Goal: Task Accomplishment & Management: Manage account settings

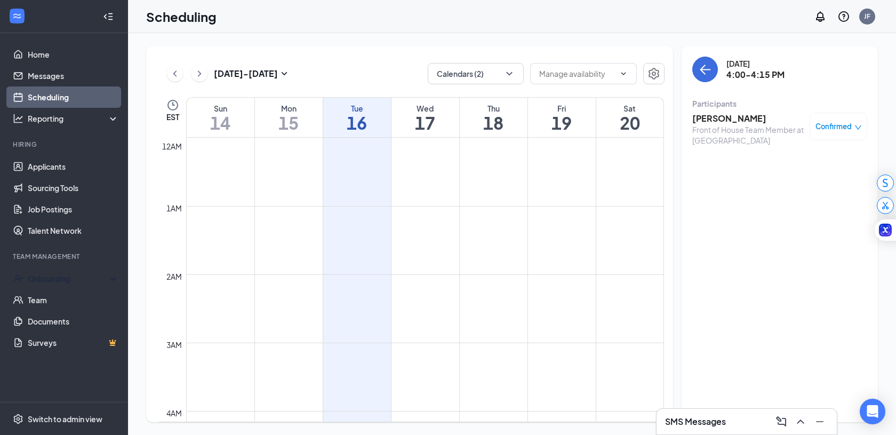
scroll to position [916, 0]
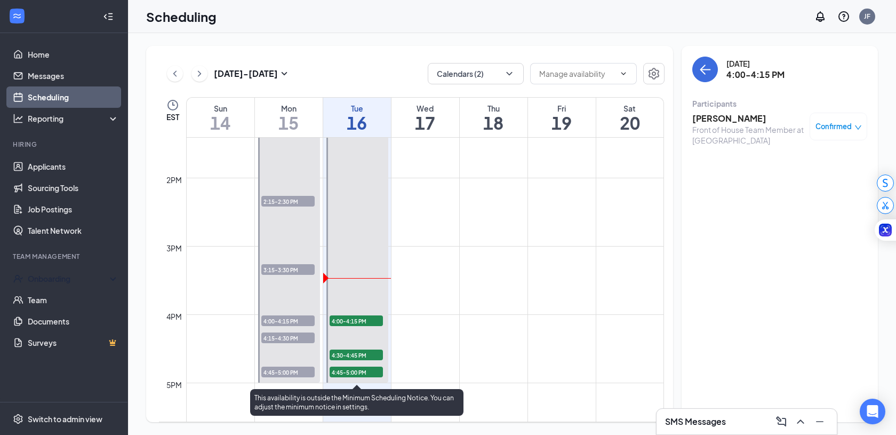
click at [347, 318] on span "4:00-4:15 PM" at bounding box center [356, 320] width 53 height 11
click at [342, 316] on span "4:00-4:15 PM" at bounding box center [356, 320] width 53 height 11
click at [345, 316] on span "4:00-4:15 PM" at bounding box center [356, 320] width 53 height 11
click at [354, 355] on span "4:30-4:45 PM" at bounding box center [356, 354] width 53 height 11
click at [367, 369] on span "4:45-5:00 PM" at bounding box center [356, 372] width 53 height 11
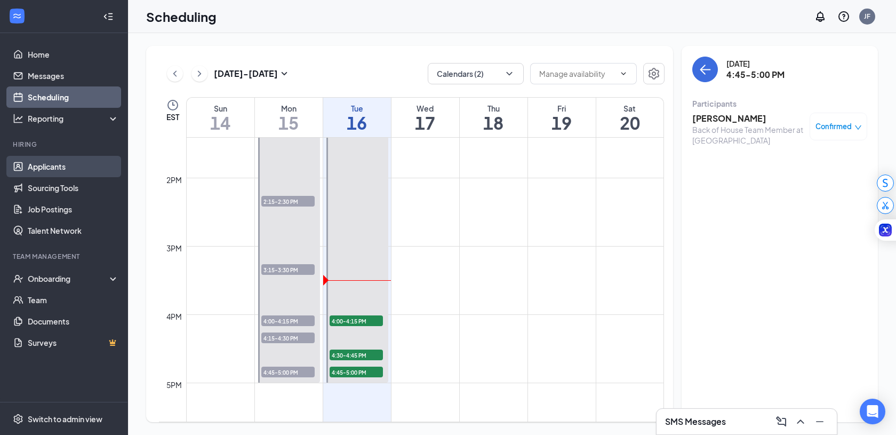
click at [42, 168] on link "Applicants" at bounding box center [73, 166] width 91 height 21
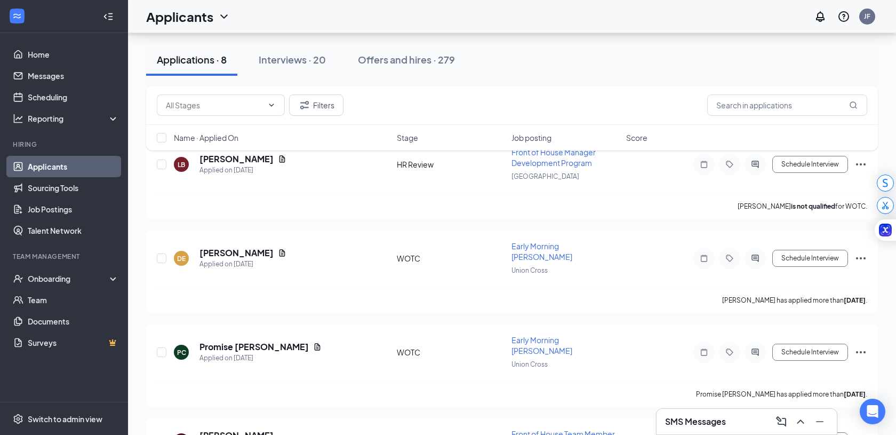
scroll to position [365, 0]
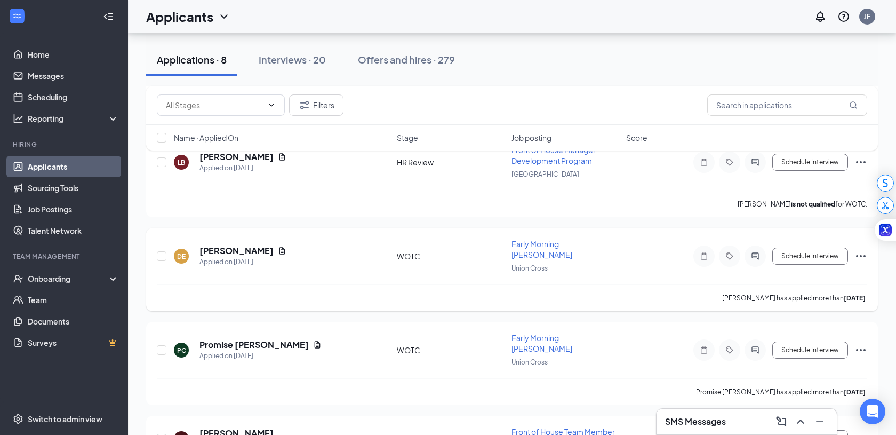
click at [863, 250] on icon "Ellipses" at bounding box center [861, 256] width 13 height 13
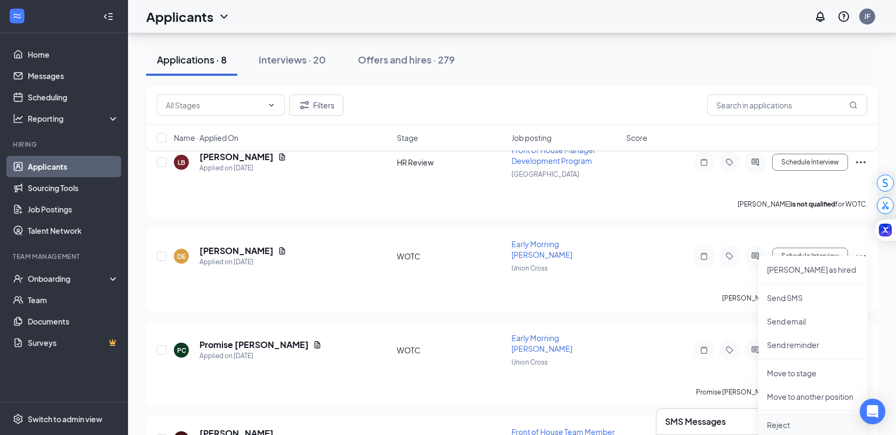
click at [802, 423] on p "Reject" at bounding box center [813, 424] width 92 height 11
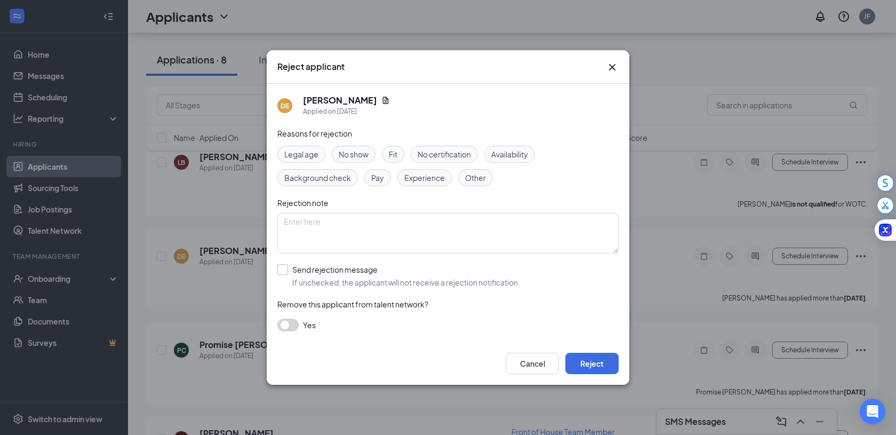
click at [284, 267] on input "Send rejection message If unchecked, the applicant will not receive a rejection…" at bounding box center [398, 275] width 243 height 23
checkbox input "true"
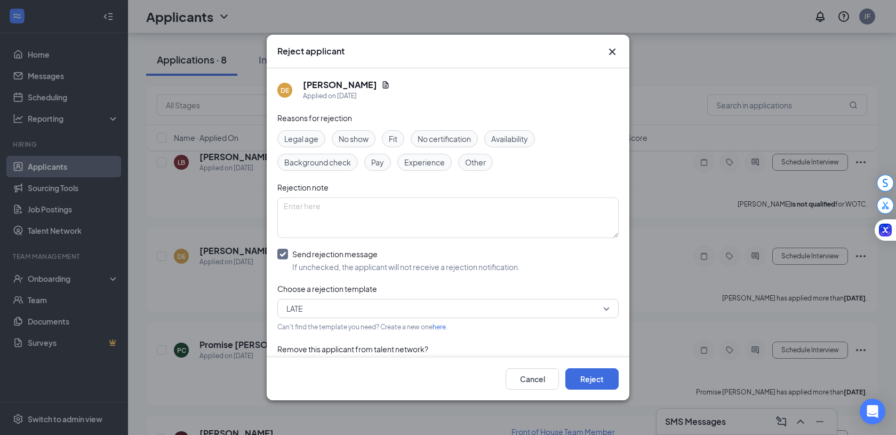
click at [608, 51] on icon "Cross" at bounding box center [612, 51] width 13 height 13
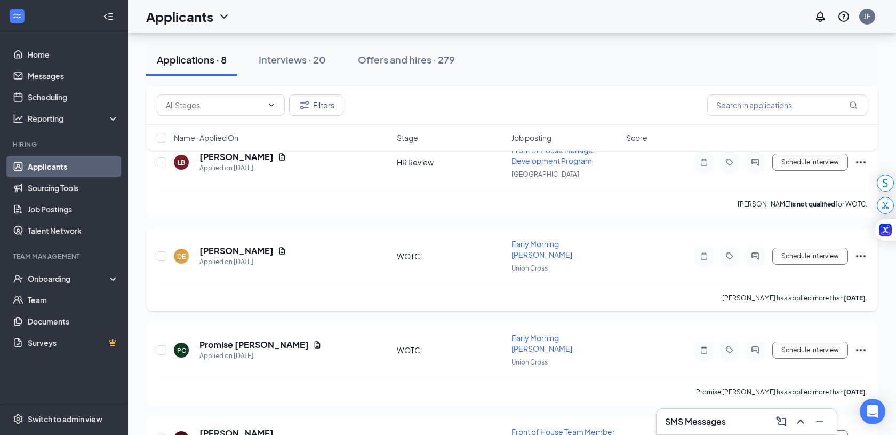
click at [862, 250] on icon "Ellipses" at bounding box center [861, 256] width 13 height 13
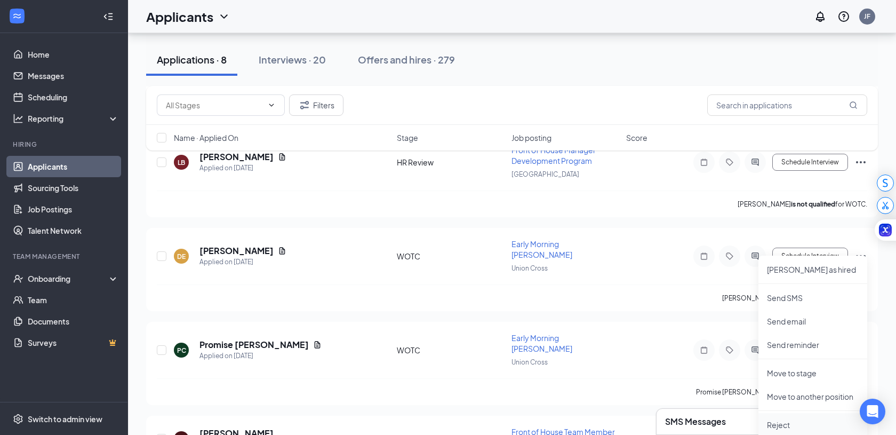
click at [775, 418] on li "Reject" at bounding box center [813, 424] width 109 height 23
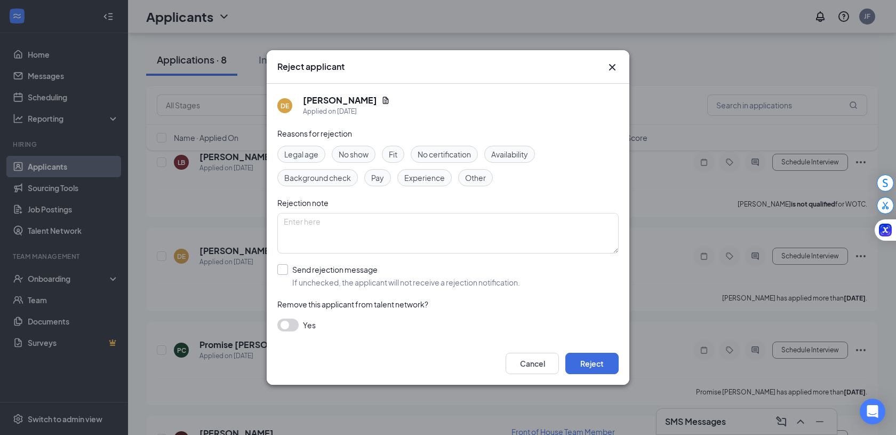
click at [284, 267] on input "Send rejection message If unchecked, the applicant will not receive a rejection…" at bounding box center [398, 275] width 243 height 23
checkbox input "true"
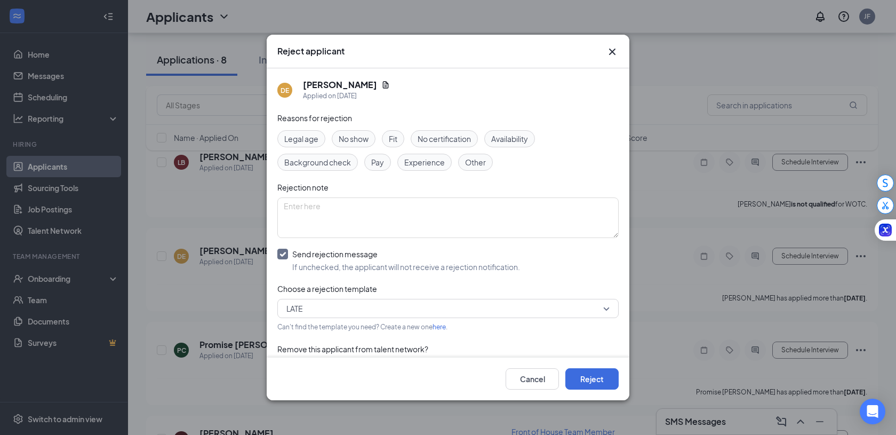
click at [410, 308] on span "LATE" at bounding box center [443, 308] width 314 height 16
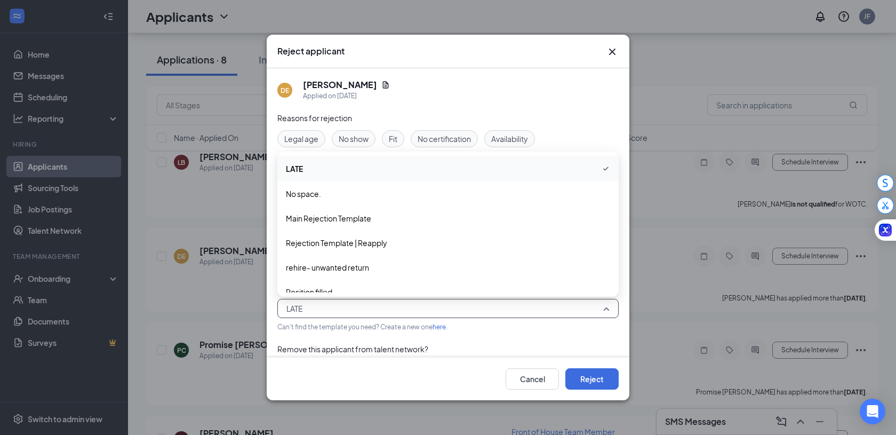
click at [461, 344] on div "Remove this applicant from talent network?" at bounding box center [447, 349] width 341 height 12
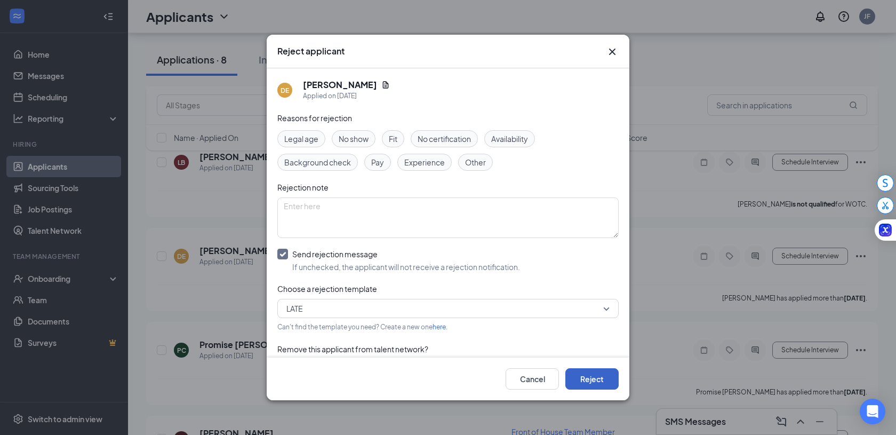
click at [602, 383] on button "Reject" at bounding box center [591, 378] width 53 height 21
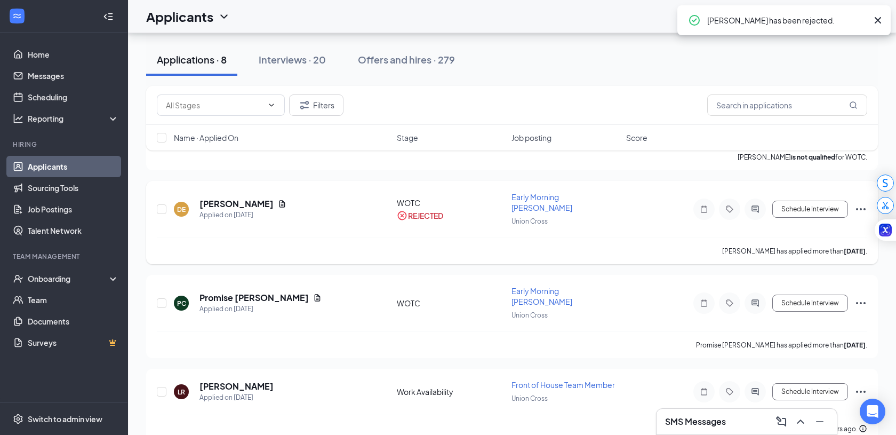
scroll to position [436, 0]
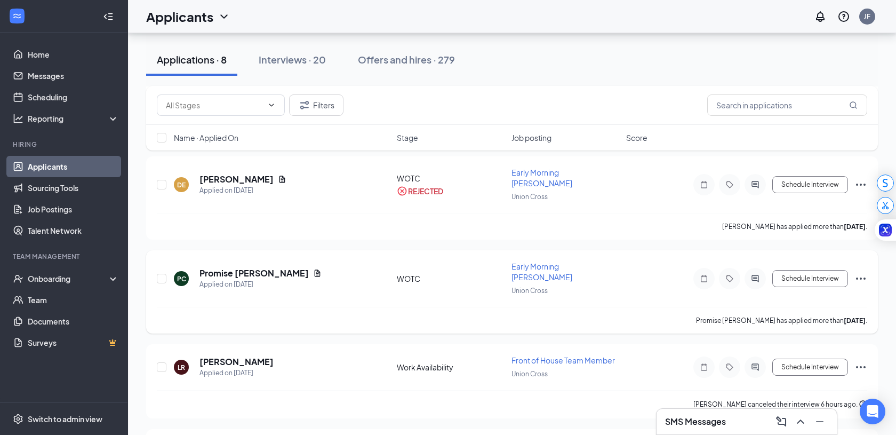
click at [861, 272] on icon "Ellipses" at bounding box center [861, 278] width 13 height 13
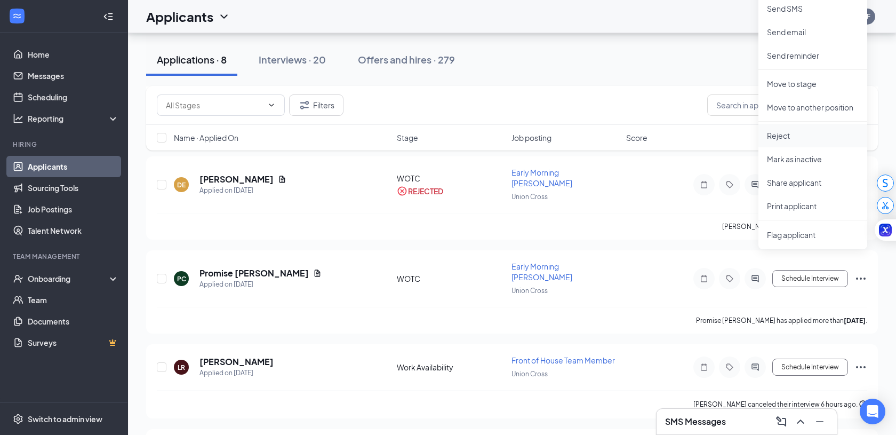
click at [795, 137] on p "Reject" at bounding box center [813, 135] width 92 height 11
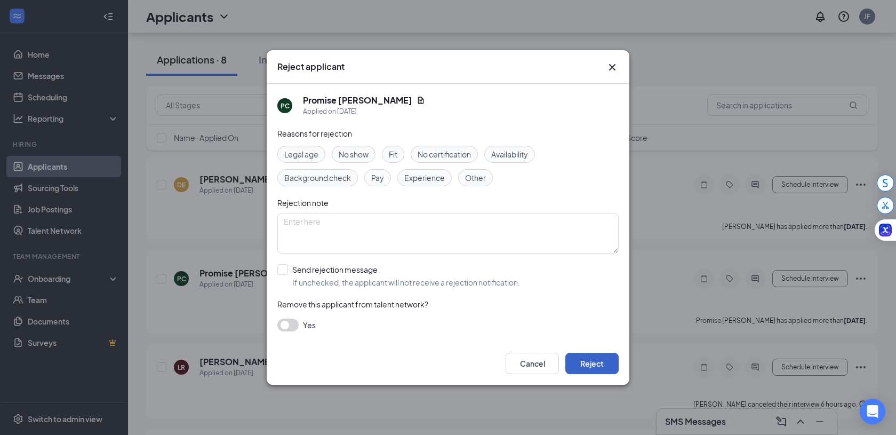
click at [606, 363] on button "Reject" at bounding box center [591, 363] width 53 height 21
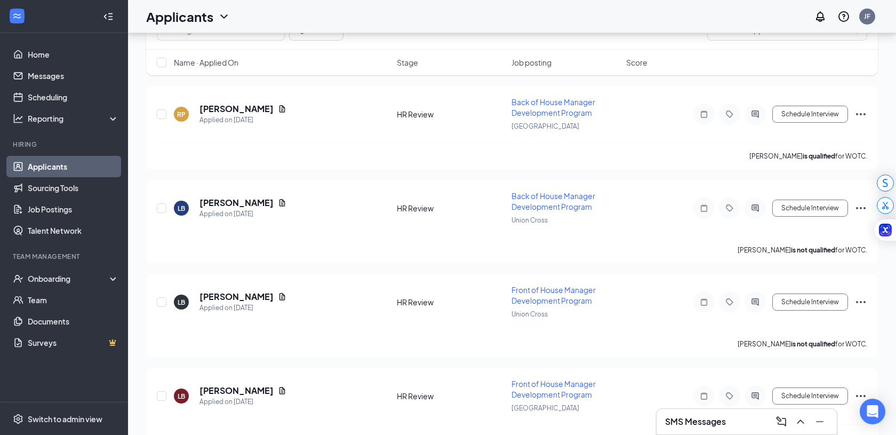
scroll to position [0, 0]
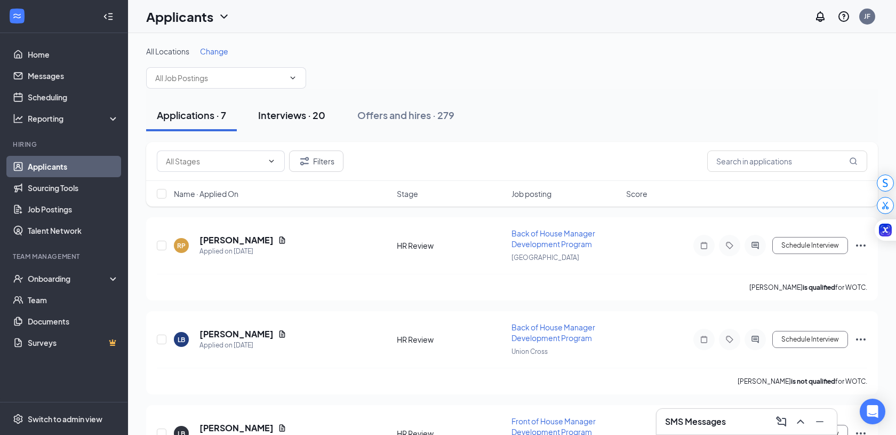
click at [298, 114] on div "Interviews · 20" at bounding box center [291, 114] width 67 height 13
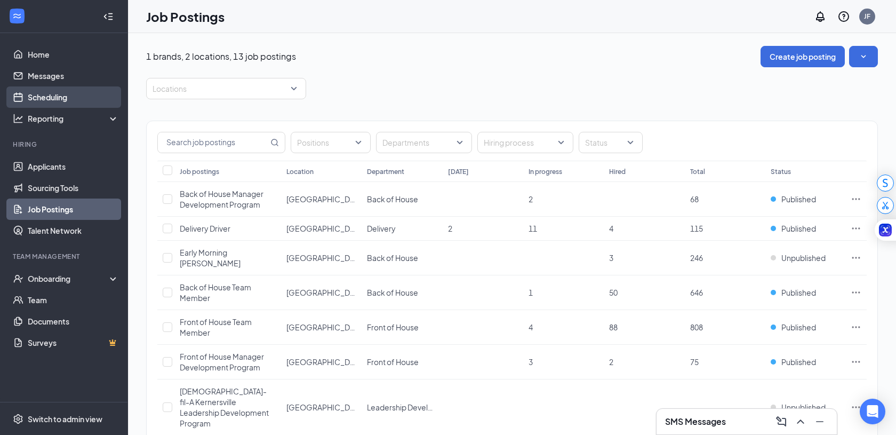
click at [67, 95] on link "Scheduling" at bounding box center [73, 96] width 91 height 21
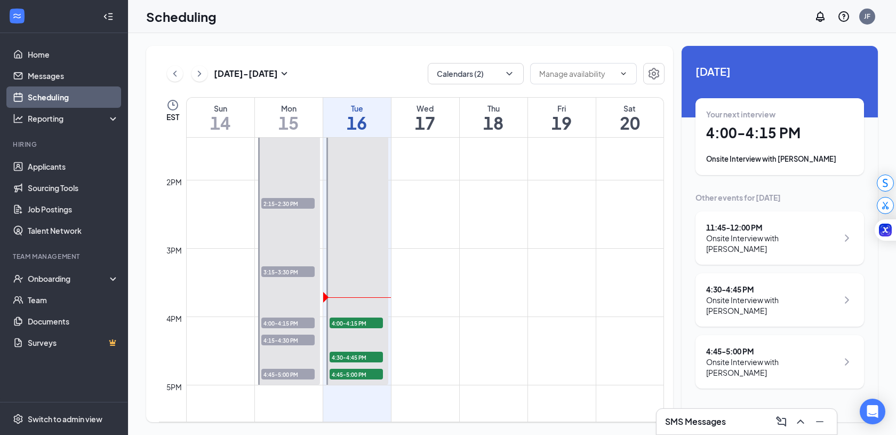
scroll to position [935, 0]
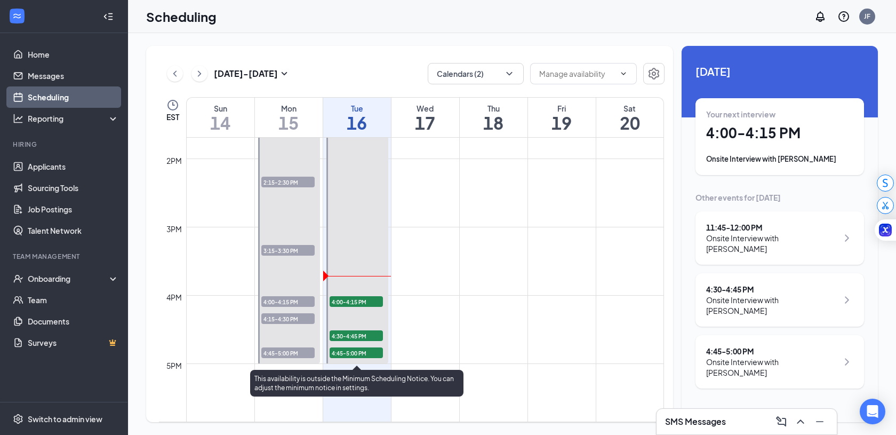
click at [369, 299] on span "4:00-4:15 PM" at bounding box center [356, 301] width 53 height 11
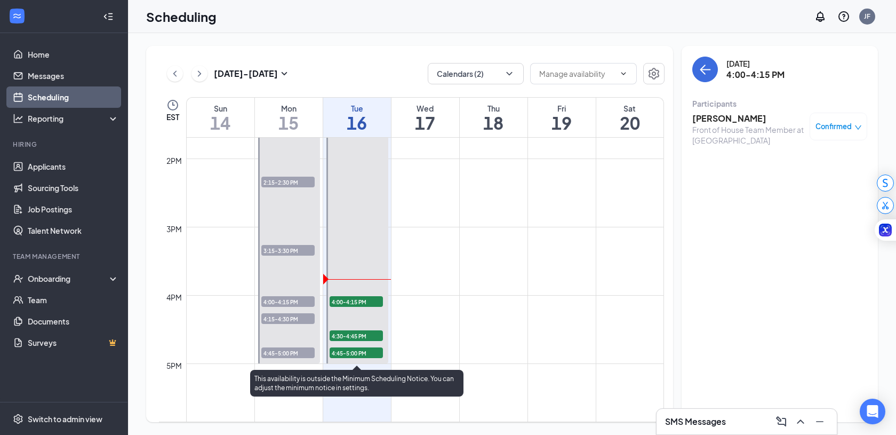
click at [355, 335] on span "4:30-4:45 PM" at bounding box center [356, 335] width 53 height 11
click at [353, 354] on span "4:45-5:00 PM" at bounding box center [356, 352] width 53 height 11
click at [355, 300] on span "4:00-4:15 PM" at bounding box center [356, 301] width 53 height 11
click at [355, 338] on span "4:30-4:45 PM" at bounding box center [356, 335] width 53 height 11
click at [356, 354] on span "4:45-5:00 PM" at bounding box center [356, 352] width 53 height 11
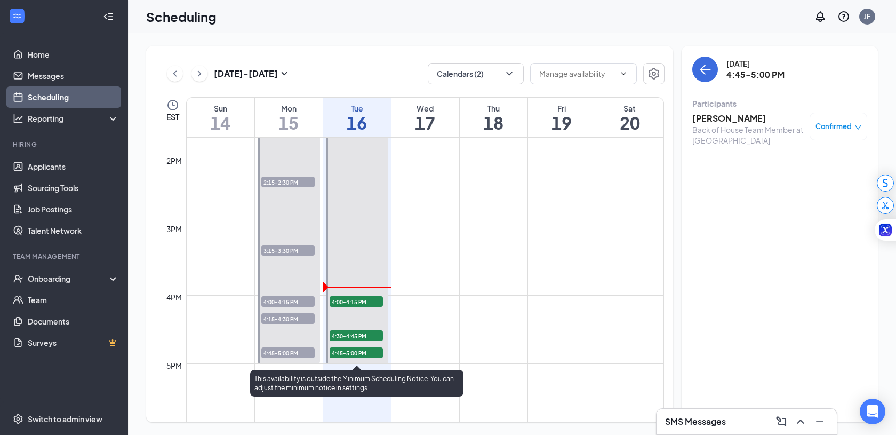
click at [359, 333] on span "4:30-4:45 PM" at bounding box center [356, 335] width 53 height 11
click at [360, 300] on span "4:00-4:15 PM" at bounding box center [356, 301] width 53 height 11
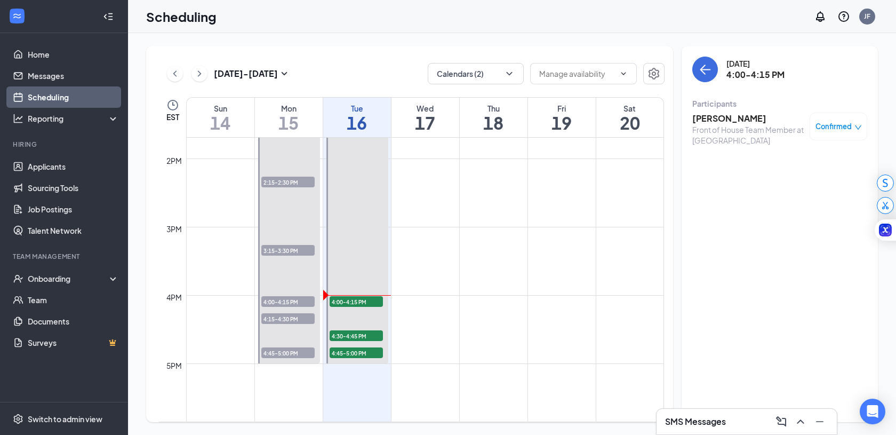
click at [848, 121] on span "Confirmed" at bounding box center [834, 126] width 36 height 11
click at [808, 178] on span "Mark complete" at bounding box center [804, 179] width 53 height 12
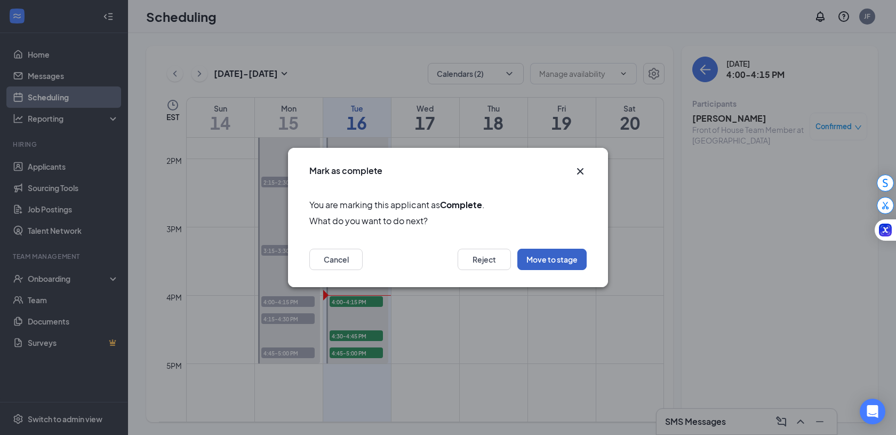
click at [557, 262] on button "Move to stage" at bounding box center [551, 259] width 69 height 21
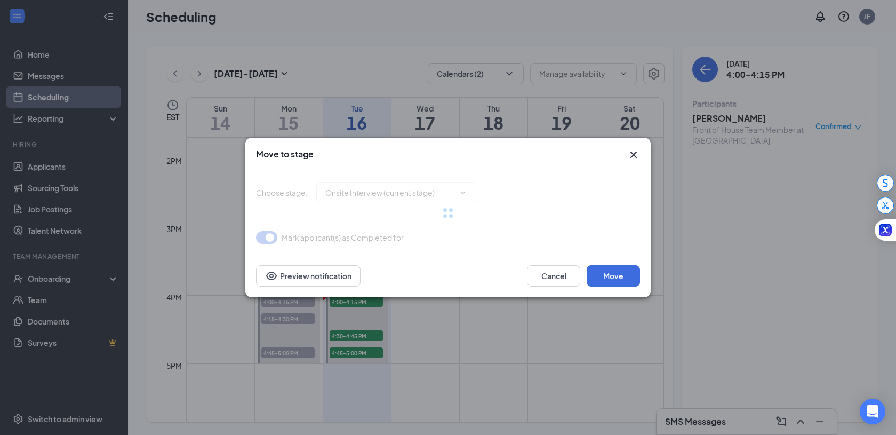
type input "Decision Stage (next stage)"
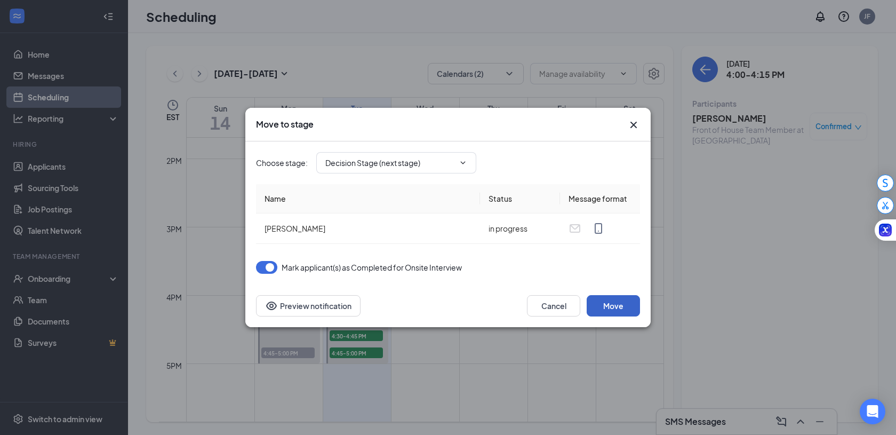
click at [630, 304] on button "Move" at bounding box center [613, 305] width 53 height 21
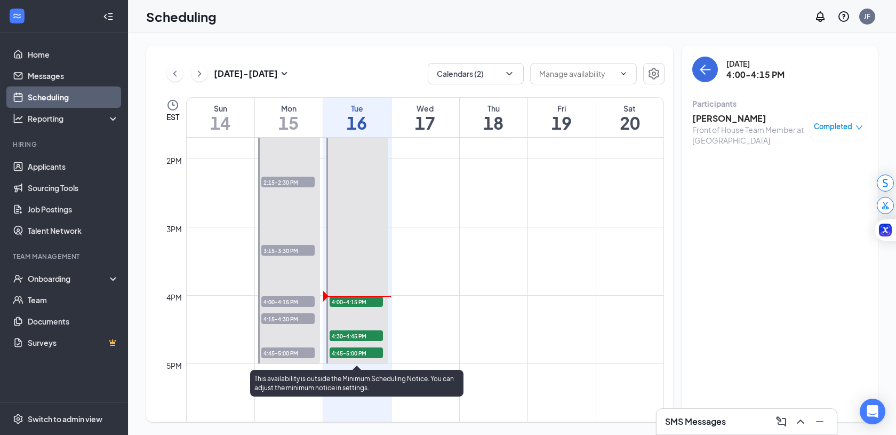
click at [349, 336] on span "4:30-4:45 PM" at bounding box center [356, 335] width 53 height 11
click at [349, 352] on span "4:45-5:00 PM" at bounding box center [356, 352] width 53 height 11
click at [361, 297] on span "4:00-4:15 PM" at bounding box center [356, 301] width 53 height 11
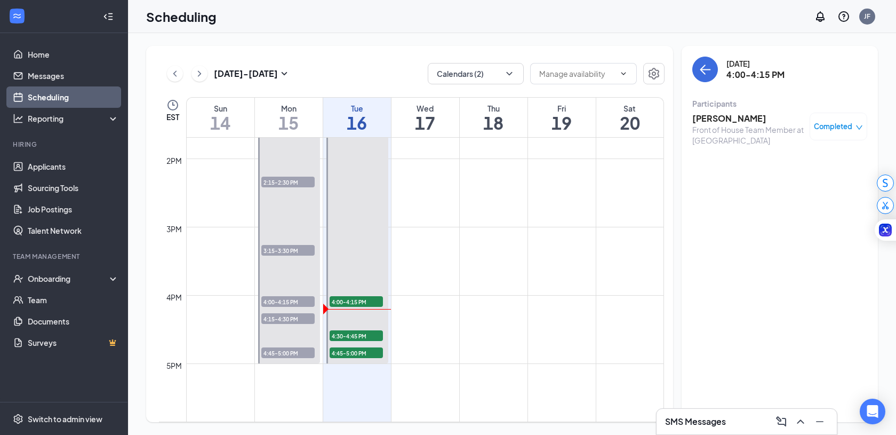
click at [838, 122] on span "Completed" at bounding box center [833, 126] width 38 height 11
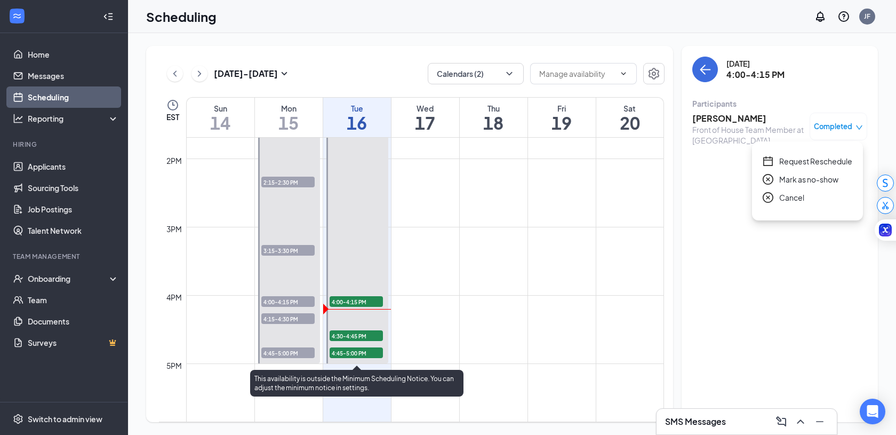
click at [352, 335] on span "4:30-4:45 PM" at bounding box center [356, 335] width 53 height 11
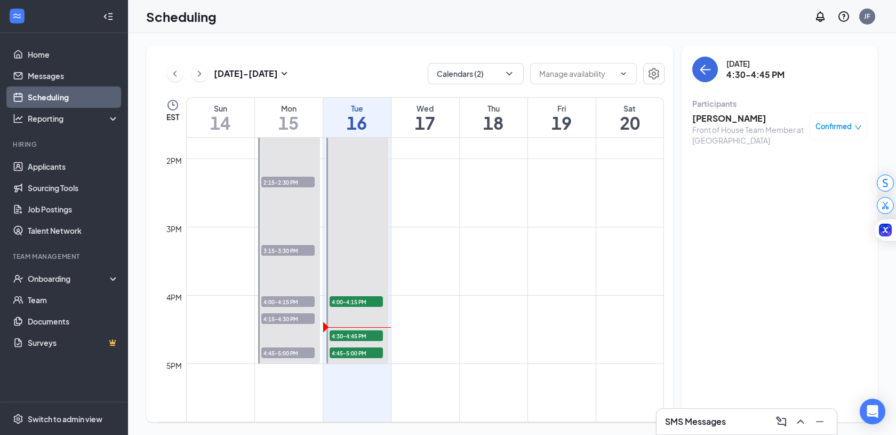
click at [708, 118] on h3 "[PERSON_NAME]" at bounding box center [748, 119] width 112 height 12
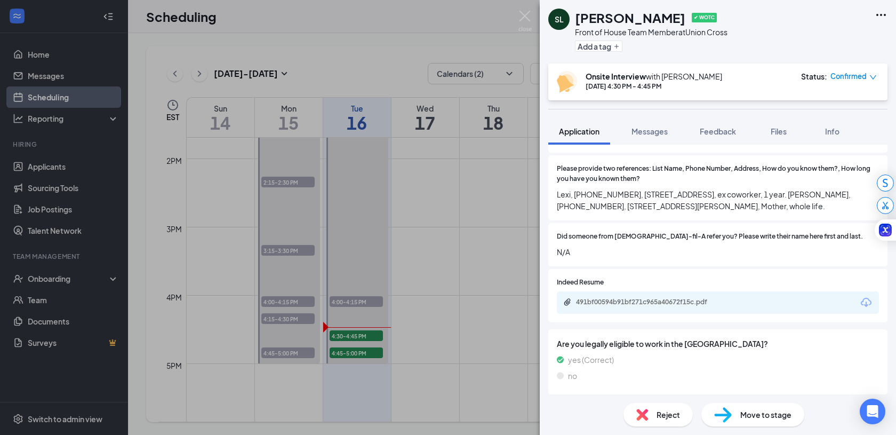
scroll to position [752, 0]
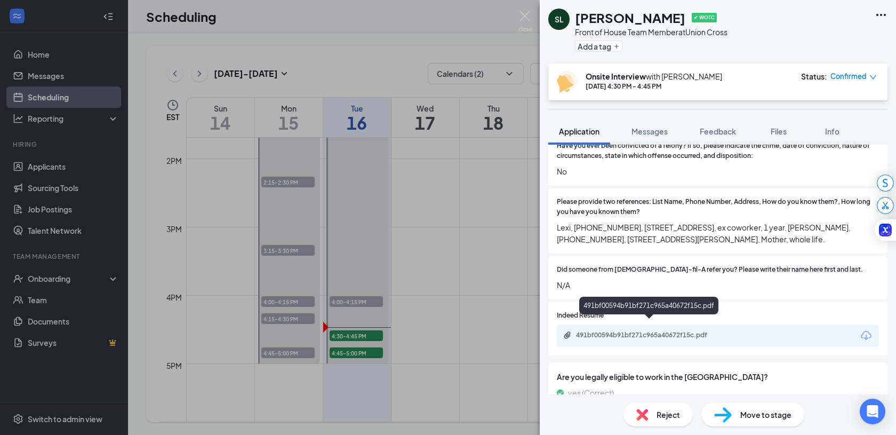
click at [656, 331] on div "491bf00594b91bf271c965a40672f15c.pdf" at bounding box center [650, 335] width 149 height 9
click at [528, 14] on img at bounding box center [525, 21] width 13 height 21
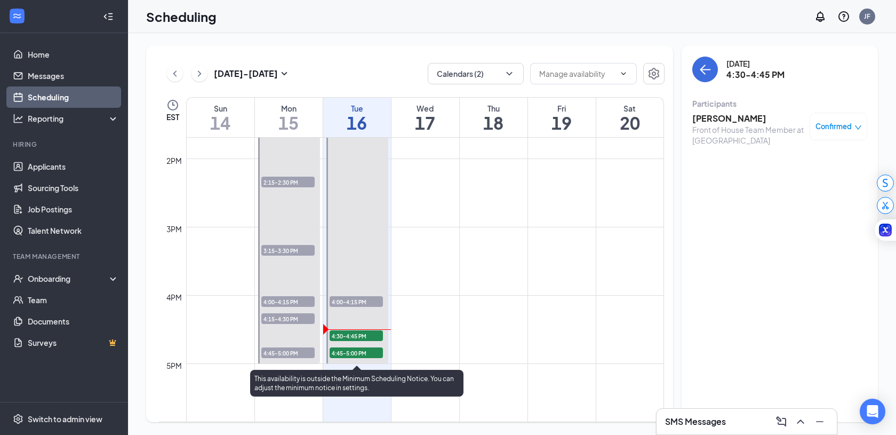
click at [360, 337] on span "4:30-4:45 PM" at bounding box center [356, 335] width 53 height 11
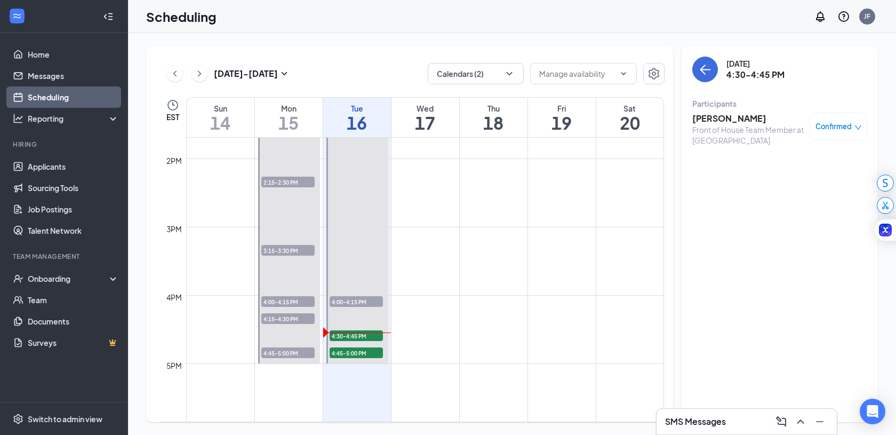
click at [853, 123] on div "Confirmed" at bounding box center [839, 126] width 46 height 11
click at [785, 200] on span "Mark as no-show" at bounding box center [807, 198] width 59 height 12
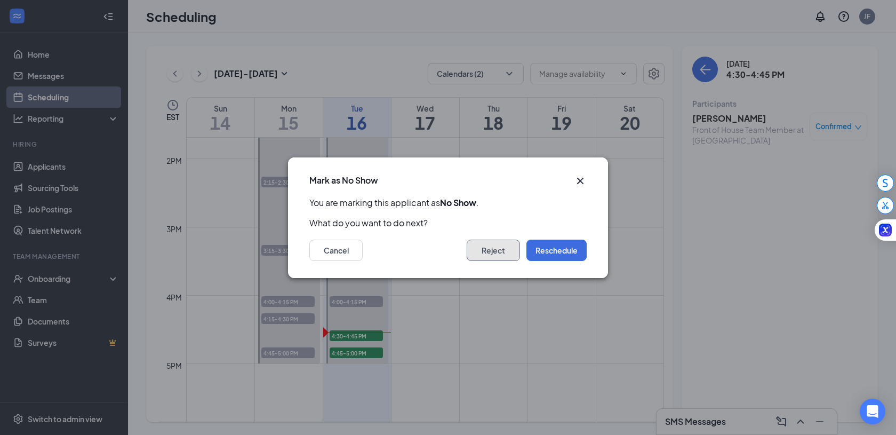
click at [501, 251] on button "Reject" at bounding box center [493, 250] width 53 height 21
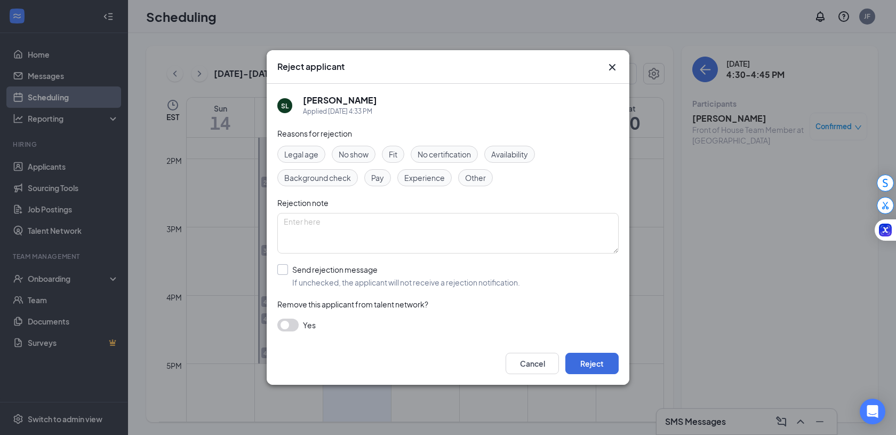
click at [283, 268] on input "Send rejection message If unchecked, the applicant will not receive a rejection…" at bounding box center [398, 275] width 243 height 23
checkbox input "true"
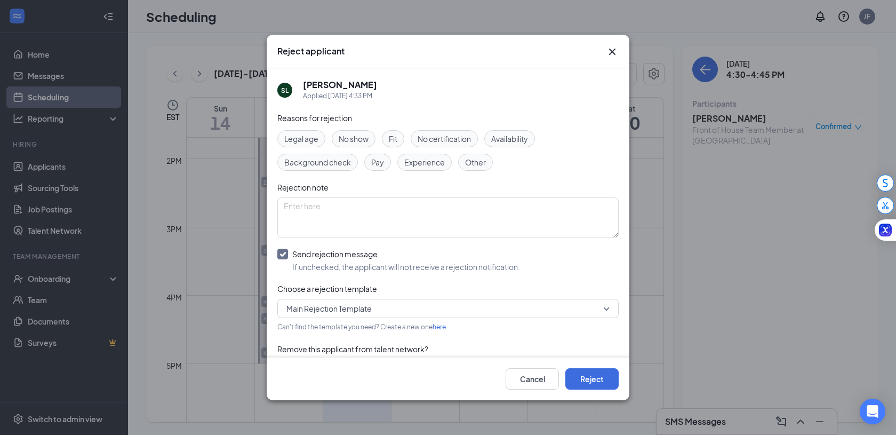
click at [372, 309] on span "Main Rejection Template" at bounding box center [328, 308] width 85 height 16
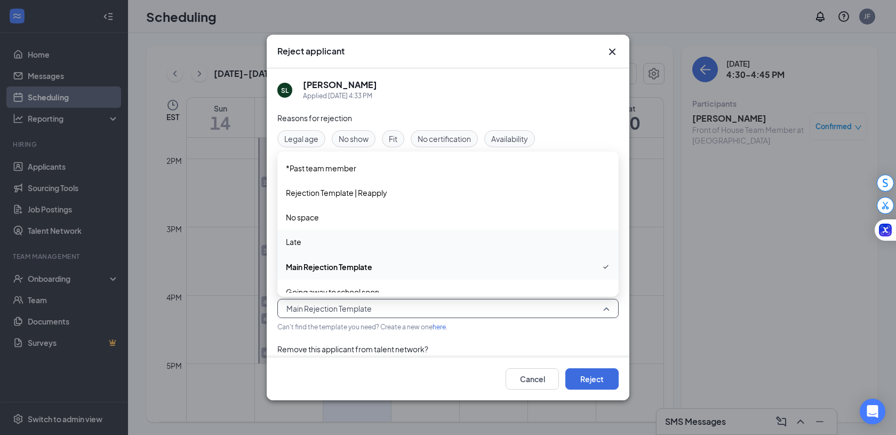
click at [358, 235] on div "Late" at bounding box center [447, 241] width 341 height 25
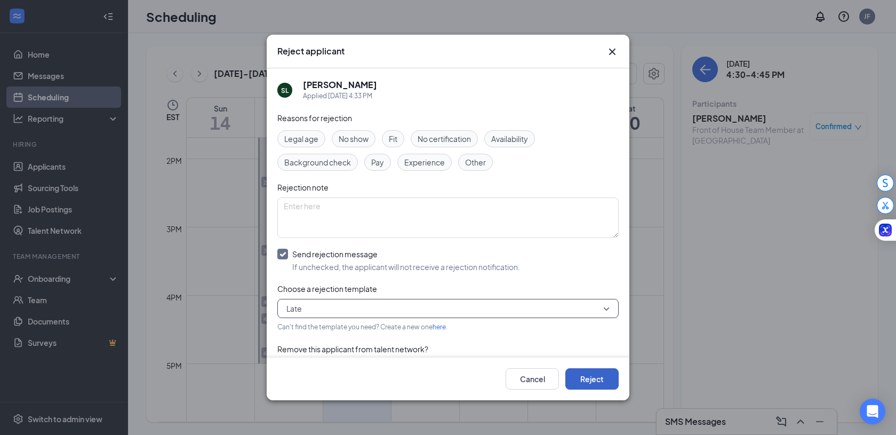
click at [592, 382] on button "Reject" at bounding box center [591, 378] width 53 height 21
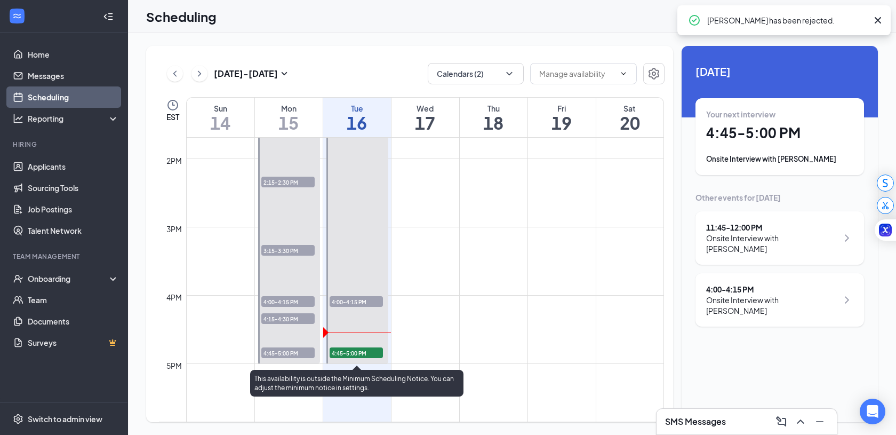
click at [358, 350] on span "4:45-5:00 PM" at bounding box center [356, 352] width 53 height 11
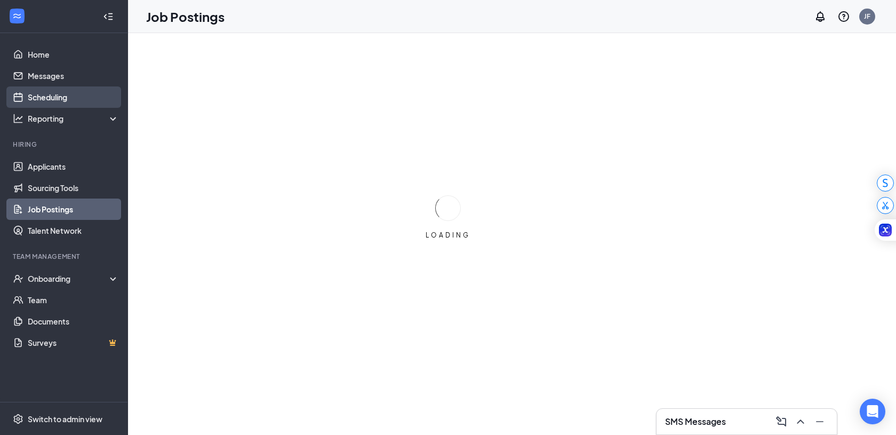
click at [98, 102] on link "Scheduling" at bounding box center [73, 96] width 91 height 21
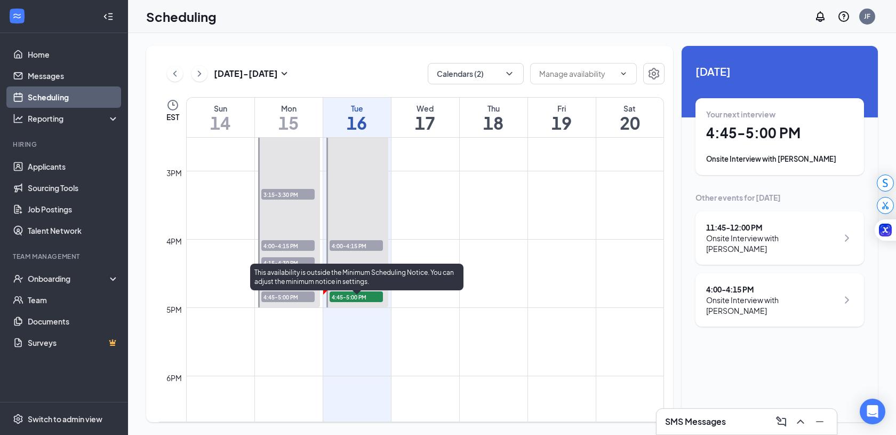
scroll to position [1009, 0]
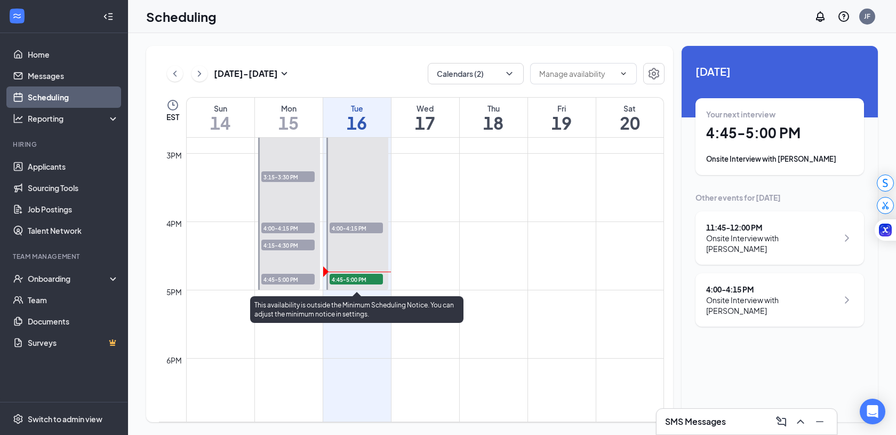
click at [357, 282] on span "4:45-5:00 PM" at bounding box center [356, 279] width 53 height 11
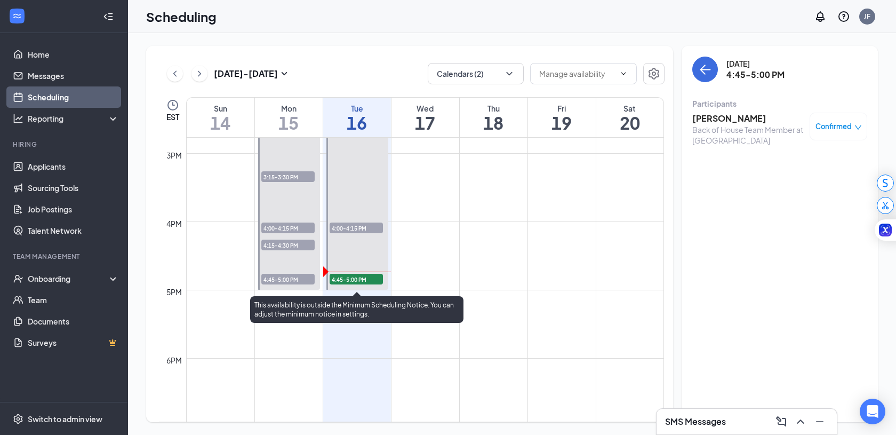
click at [365, 227] on span "4:00-4:15 PM" at bounding box center [356, 227] width 53 height 11
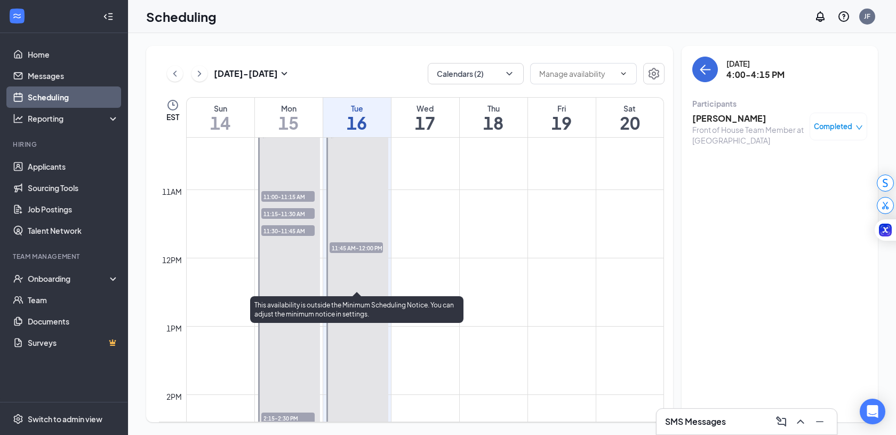
scroll to position [699, 0]
click at [358, 243] on span "11:45 AM-12:00 PM" at bounding box center [356, 247] width 53 height 11
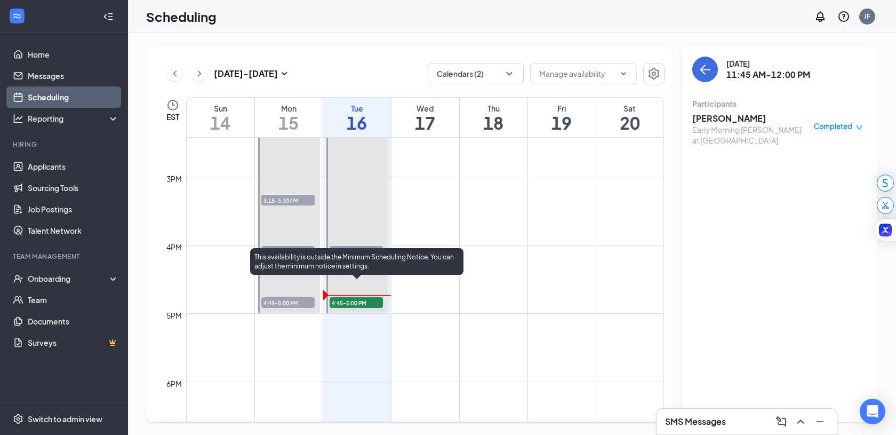
scroll to position [986, 0]
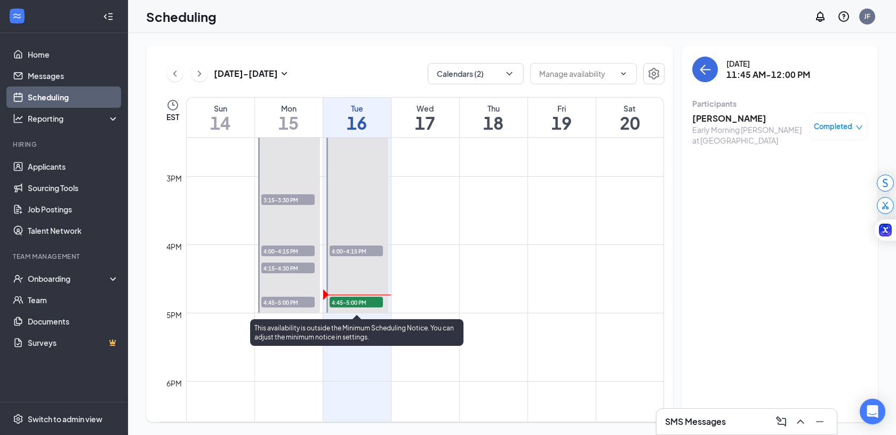
click at [371, 304] on span "4:45-5:00 PM" at bounding box center [356, 302] width 53 height 11
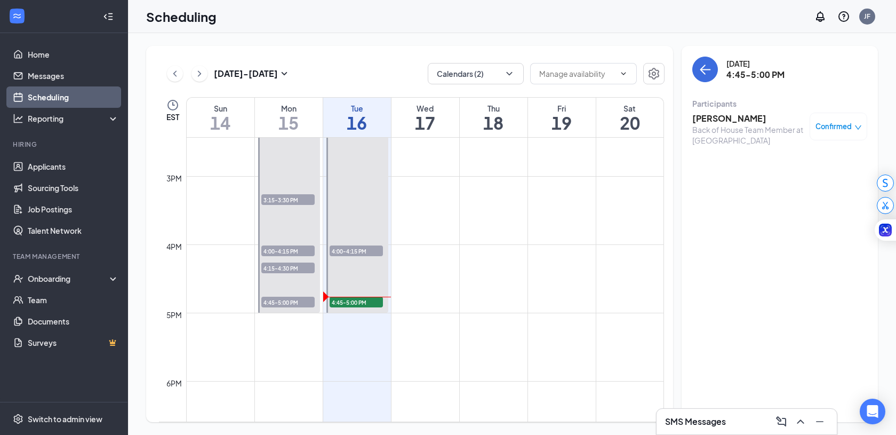
click at [842, 122] on span "Confirmed" at bounding box center [834, 126] width 36 height 11
click at [795, 199] on span "Mark as no-show" at bounding box center [807, 198] width 59 height 12
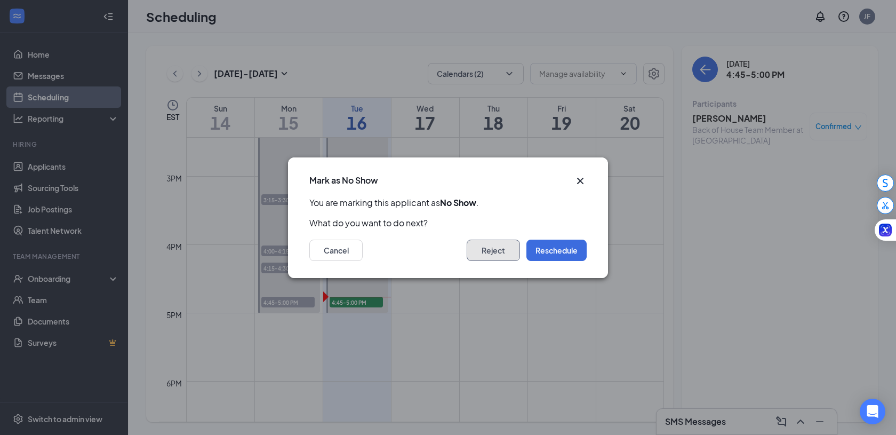
click at [480, 256] on button "Reject" at bounding box center [493, 250] width 53 height 21
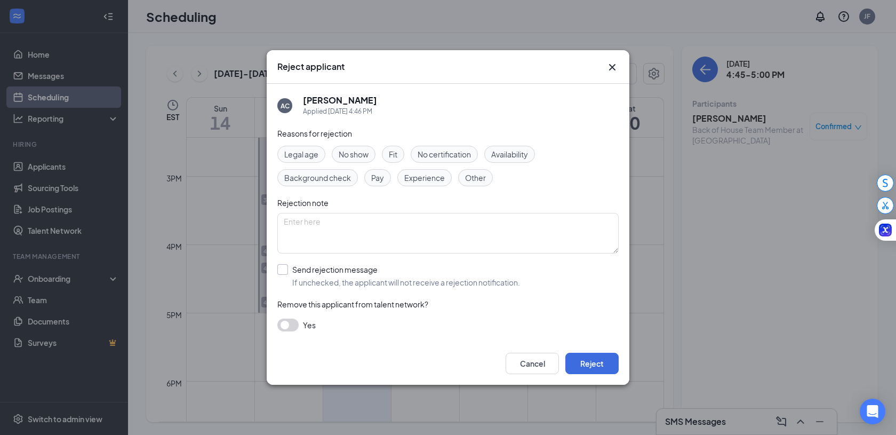
click at [284, 269] on input "Send rejection message If unchecked, the applicant will not receive a rejection…" at bounding box center [398, 275] width 243 height 23
checkbox input "true"
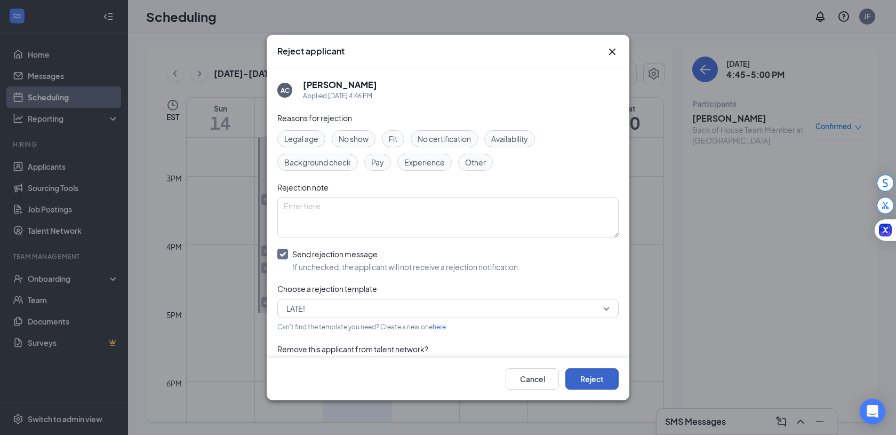
click at [596, 377] on button "Reject" at bounding box center [591, 378] width 53 height 21
